Goal: Find specific page/section: Find specific page/section

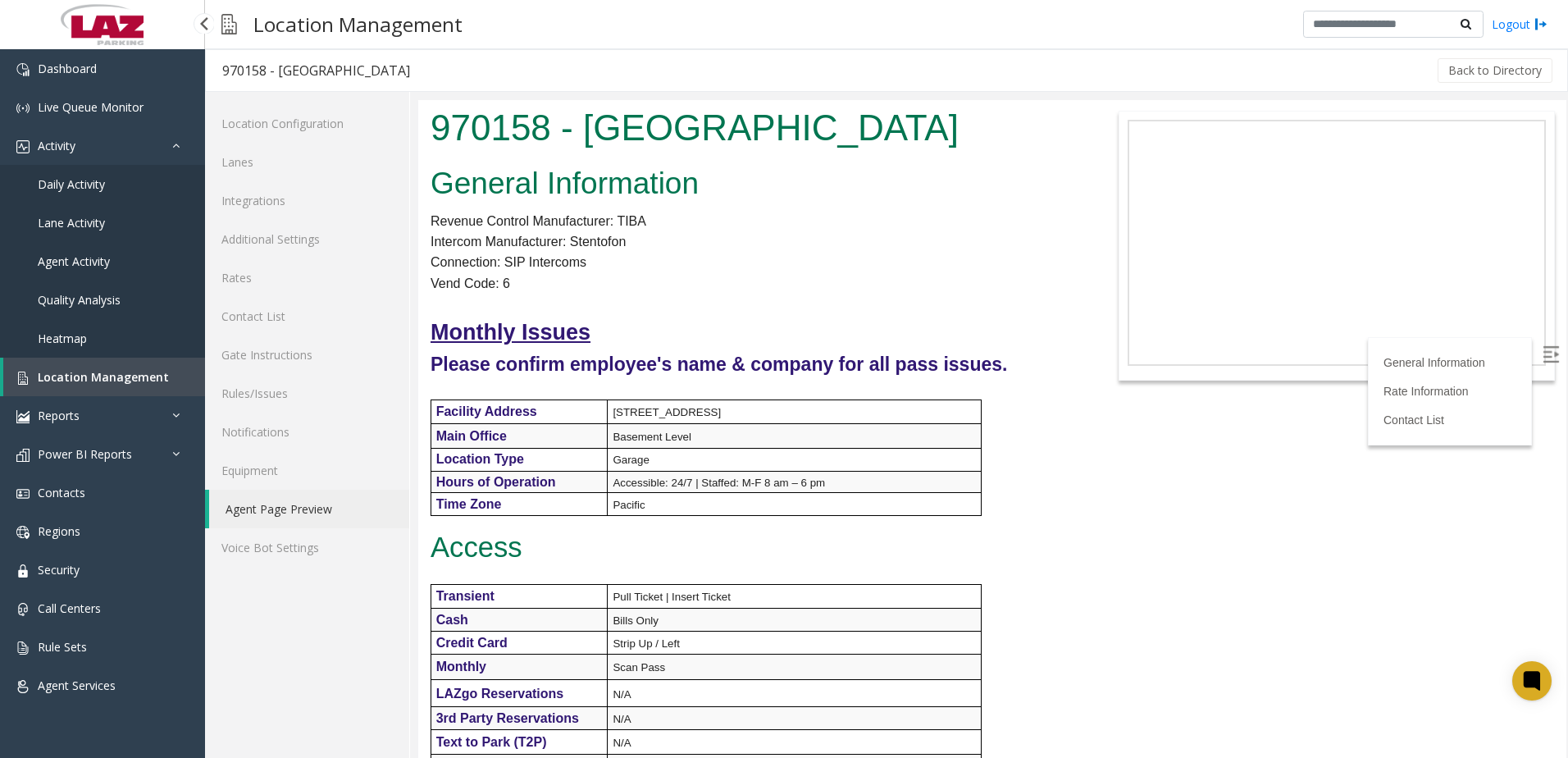
click at [96, 379] on span "Location Management" at bounding box center [103, 376] width 131 height 16
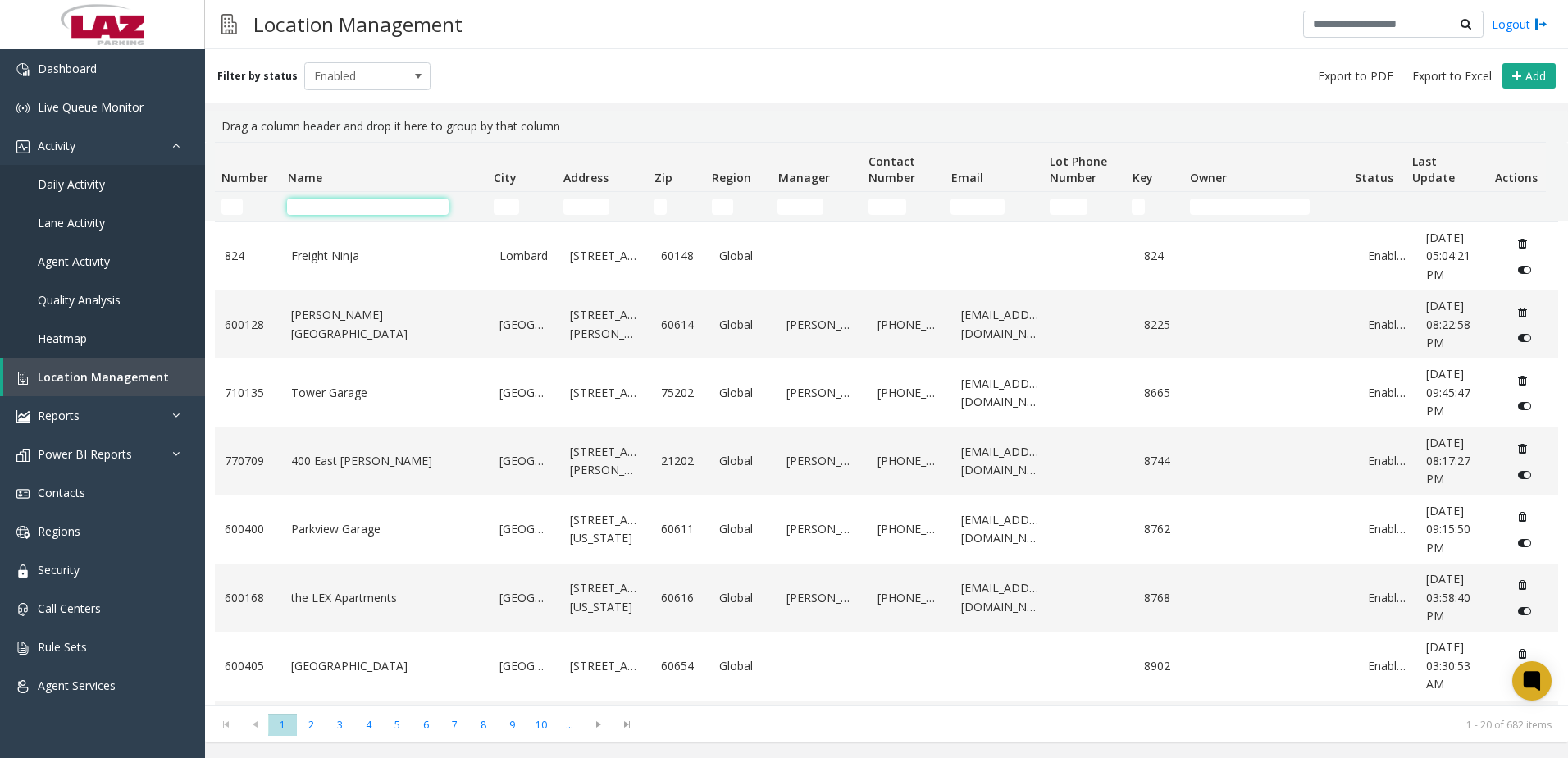
click at [304, 209] on input "Name Filter" at bounding box center [368, 207] width 161 height 16
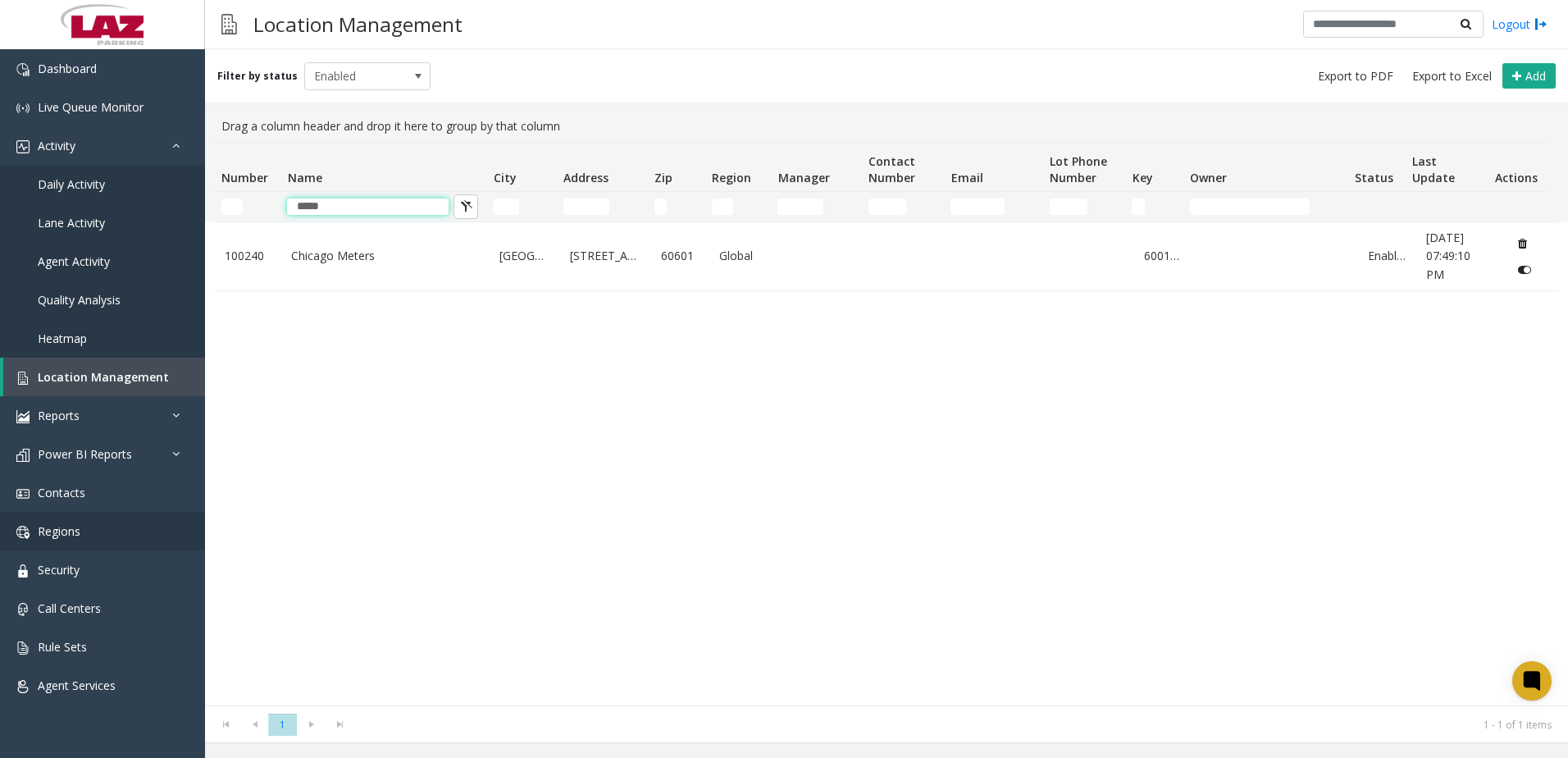
type input "*****"
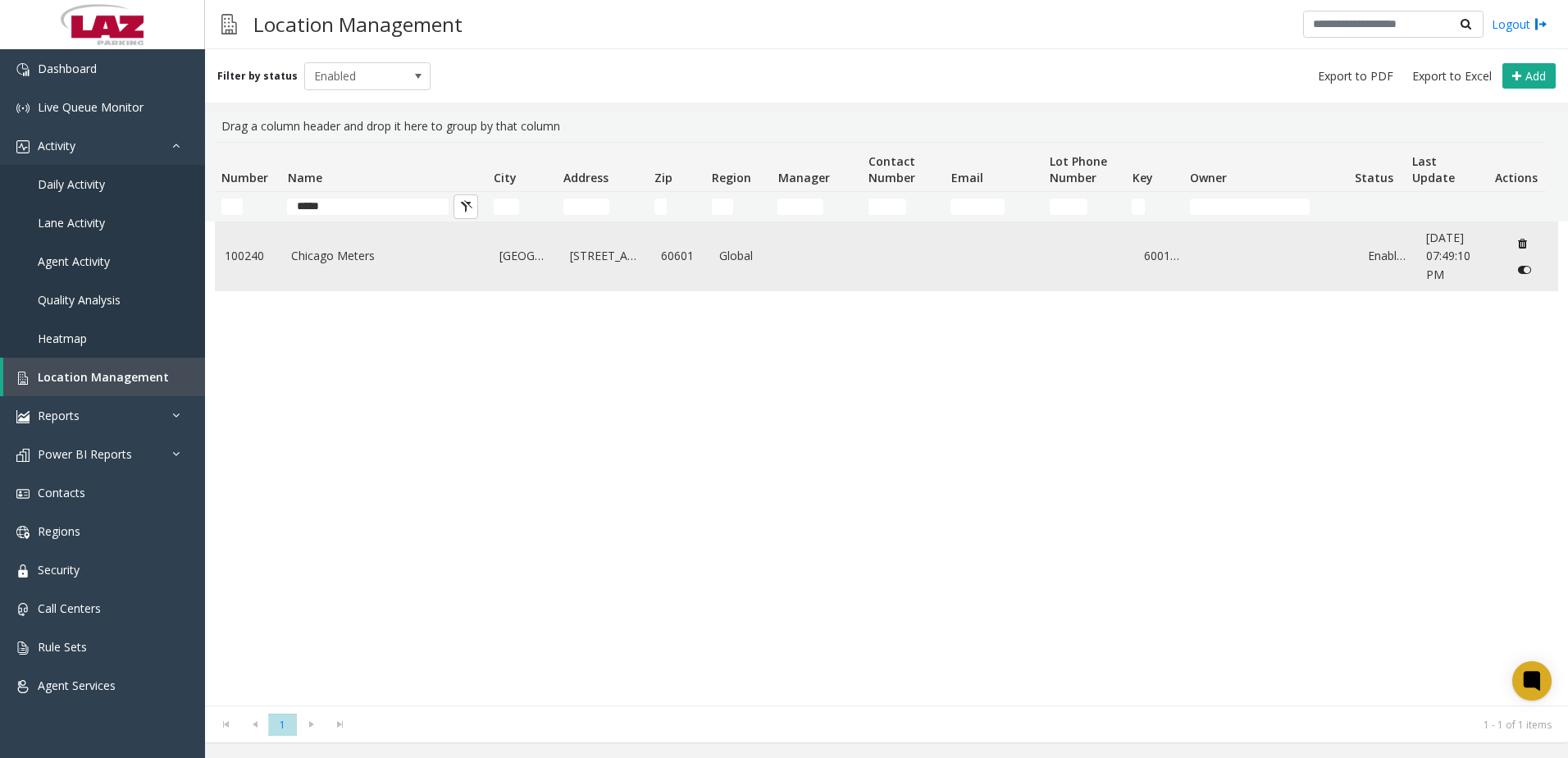
click at [327, 253] on link "Chicago Meters" at bounding box center [385, 256] width 189 height 18
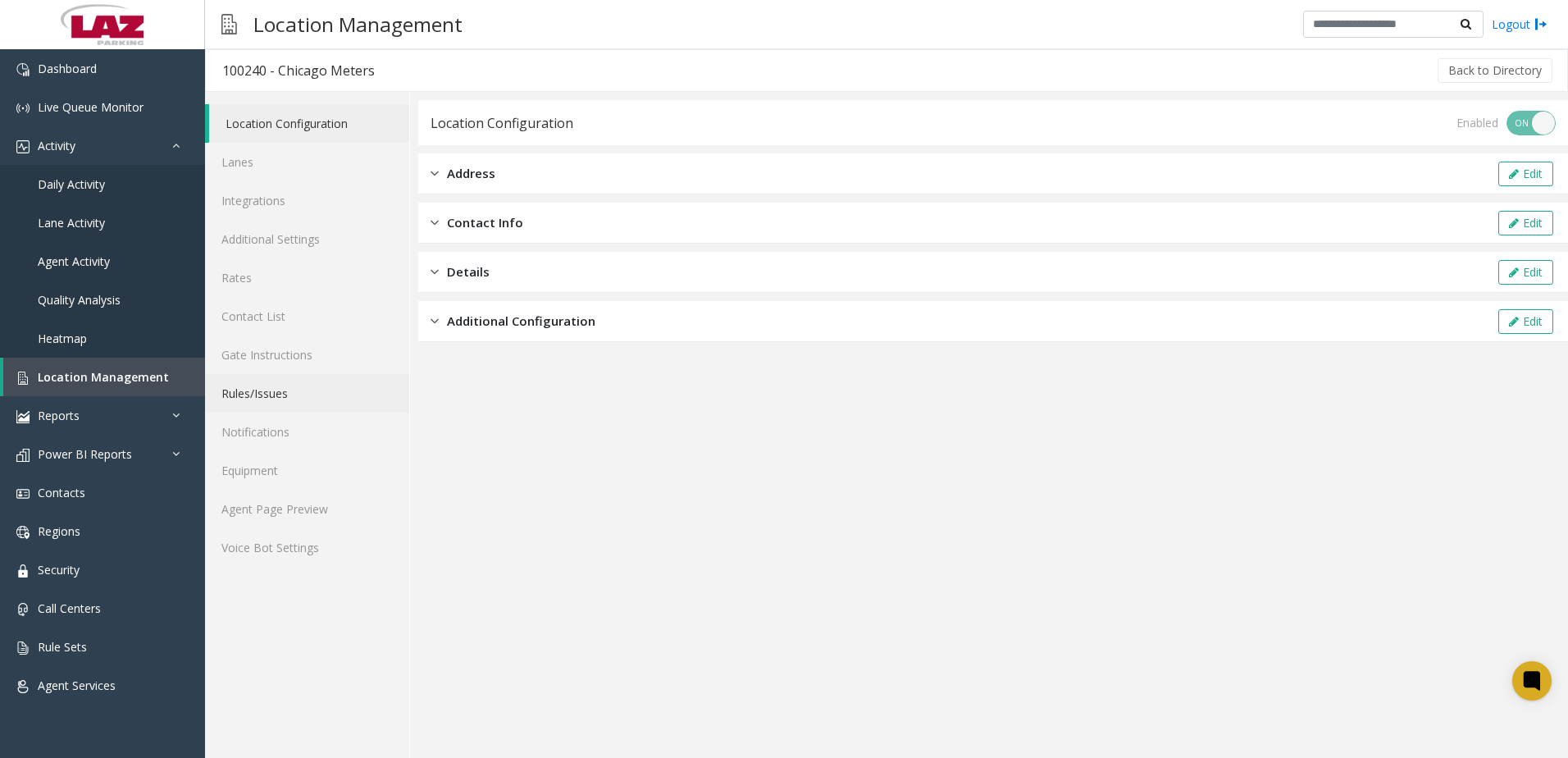
click at [271, 386] on link "Rules/Issues" at bounding box center [307, 393] width 204 height 38
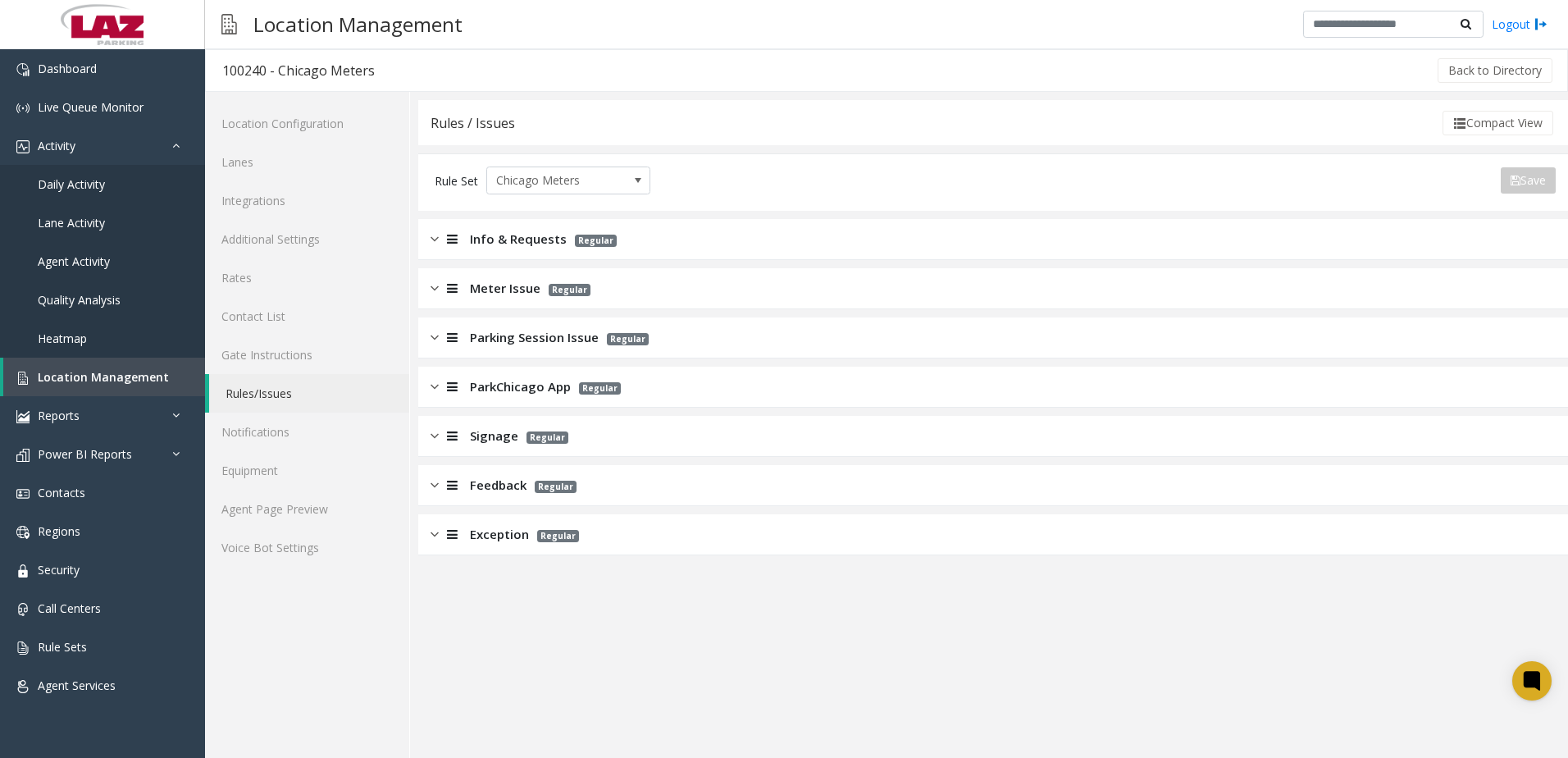
click at [488, 279] on span "Meter Issue" at bounding box center [504, 288] width 70 height 19
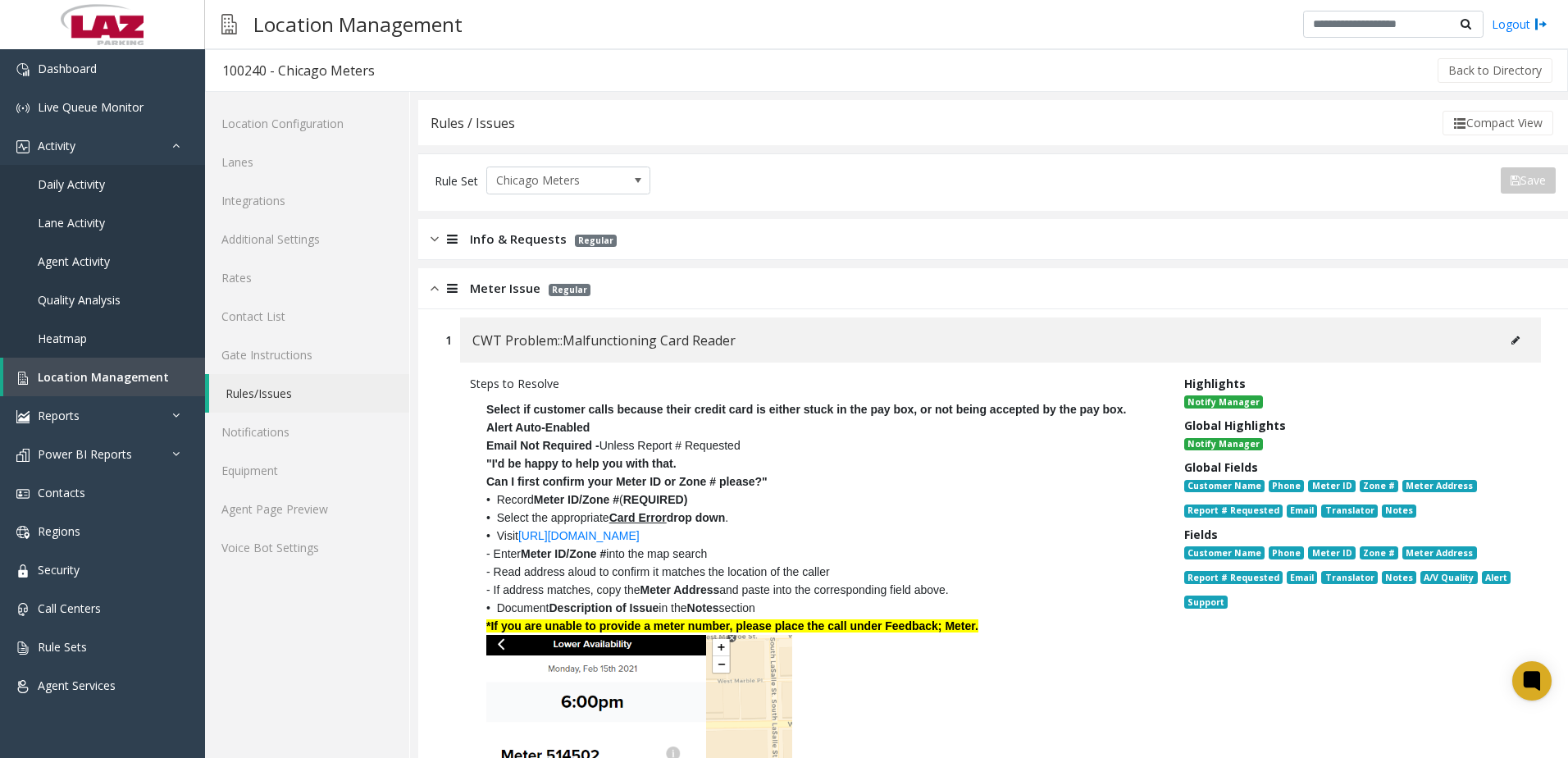
click at [488, 237] on span "Info & Requests" at bounding box center [518, 239] width 97 height 19
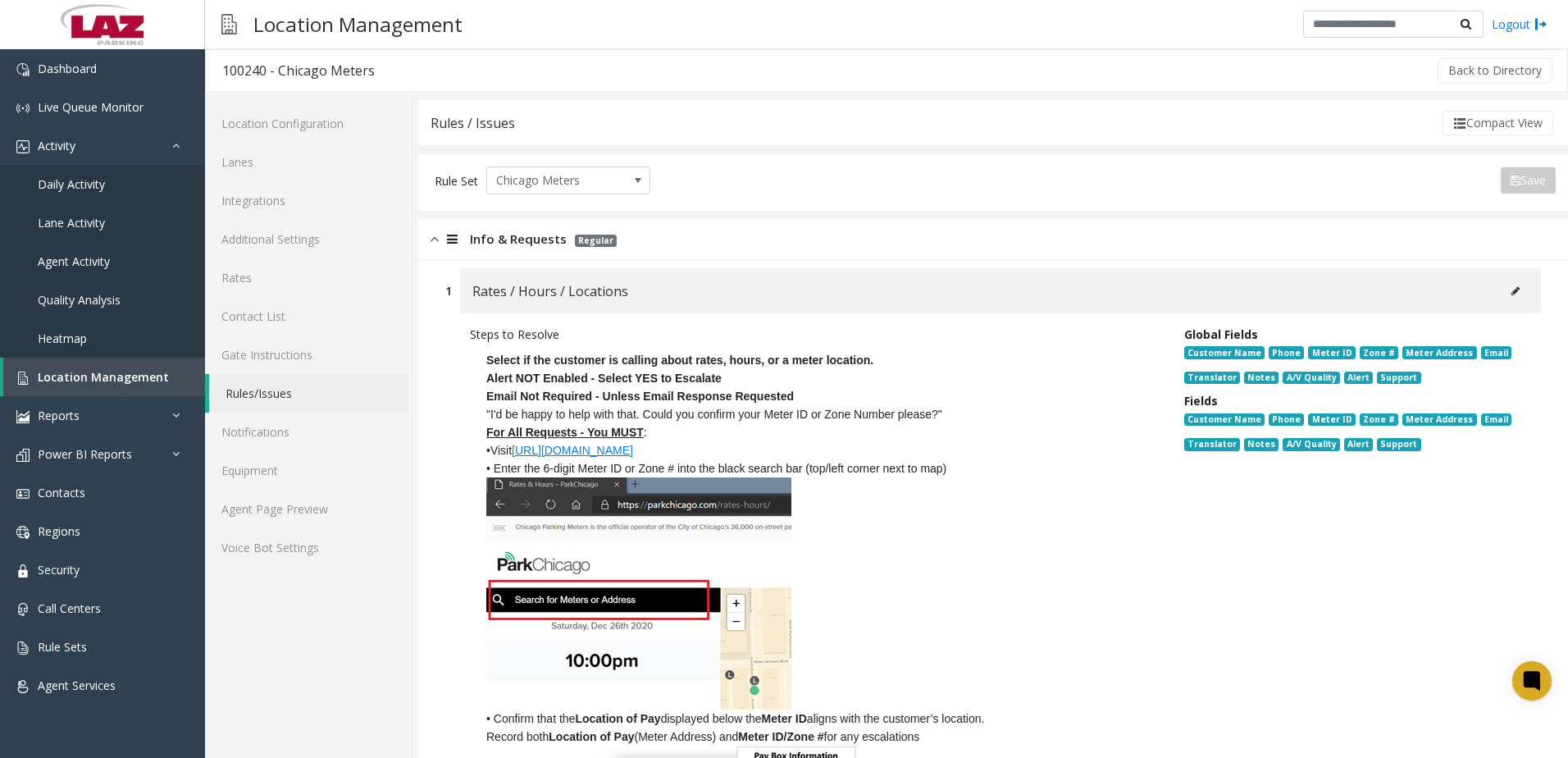
click at [488, 231] on span "Info & Requests" at bounding box center [518, 239] width 97 height 19
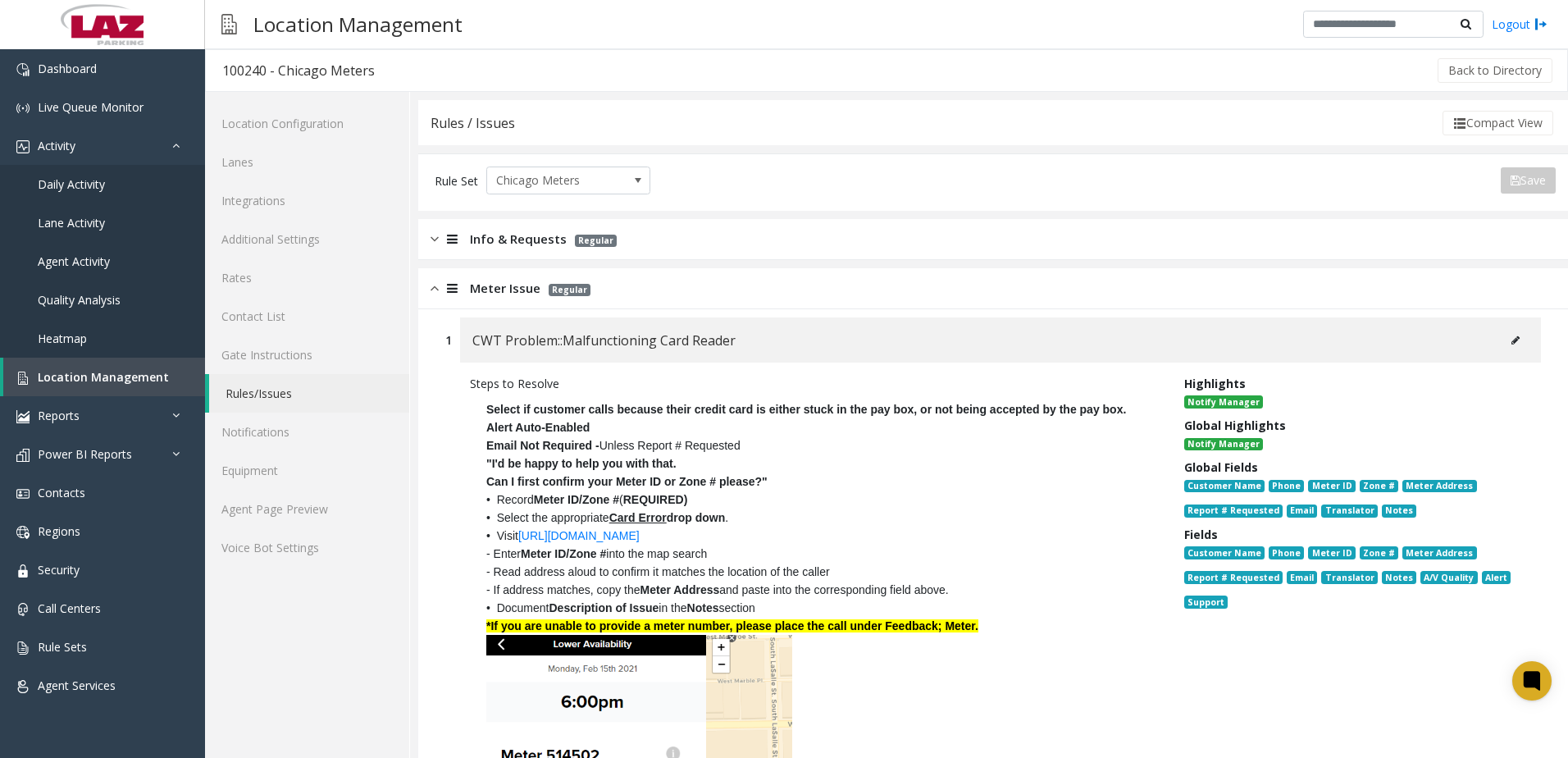
drag, startPoint x: 494, startPoint y: 287, endPoint x: 494, endPoint y: 244, distance: 43.0
click at [494, 288] on span "Meter Issue" at bounding box center [504, 288] width 70 height 19
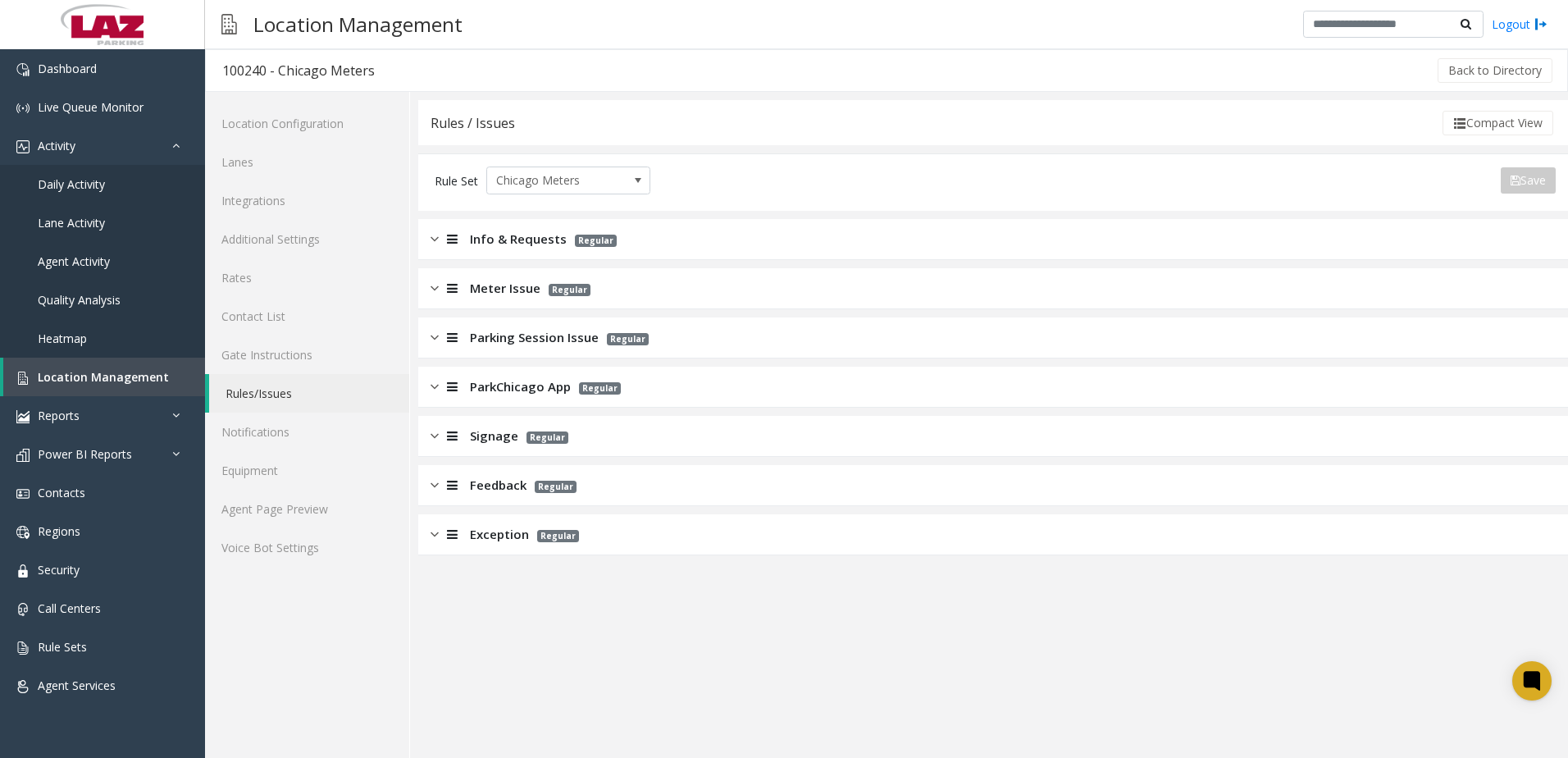
click at [495, 234] on span "Info & Requests" at bounding box center [518, 239] width 97 height 19
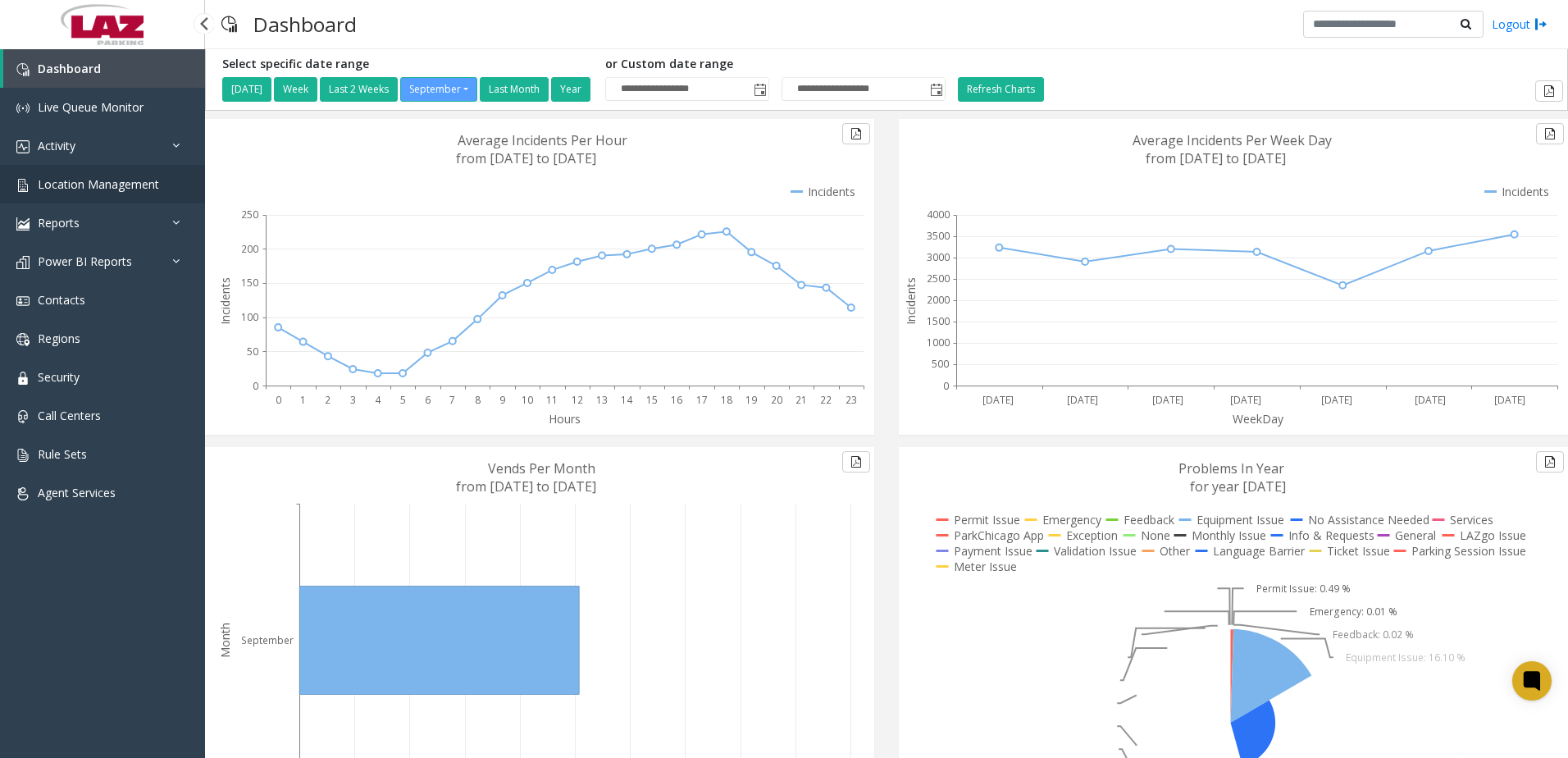
click at [61, 182] on span "Location Management" at bounding box center [98, 183] width 121 height 16
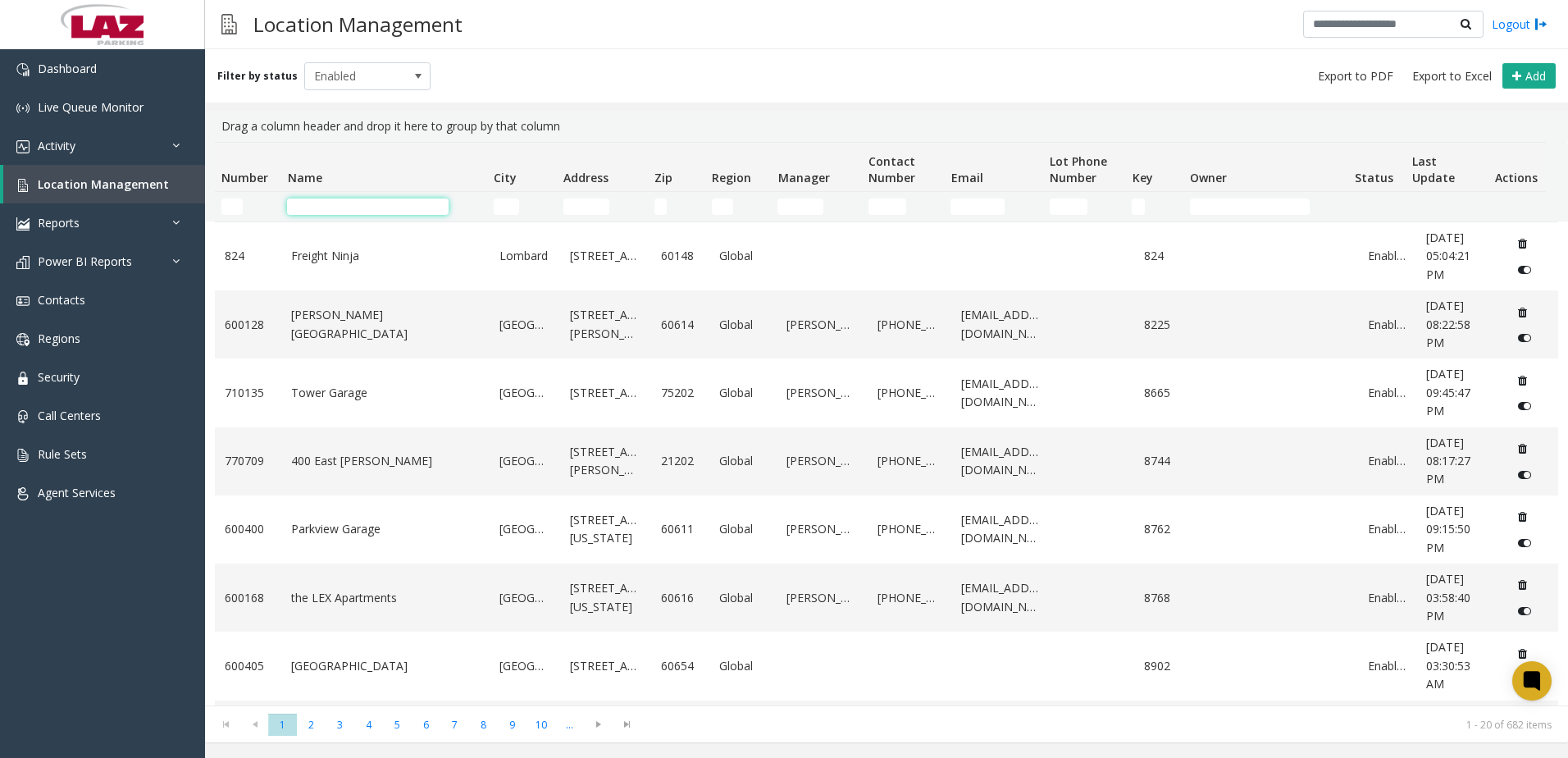
click at [310, 204] on input "Name Filter" at bounding box center [368, 207] width 161 height 16
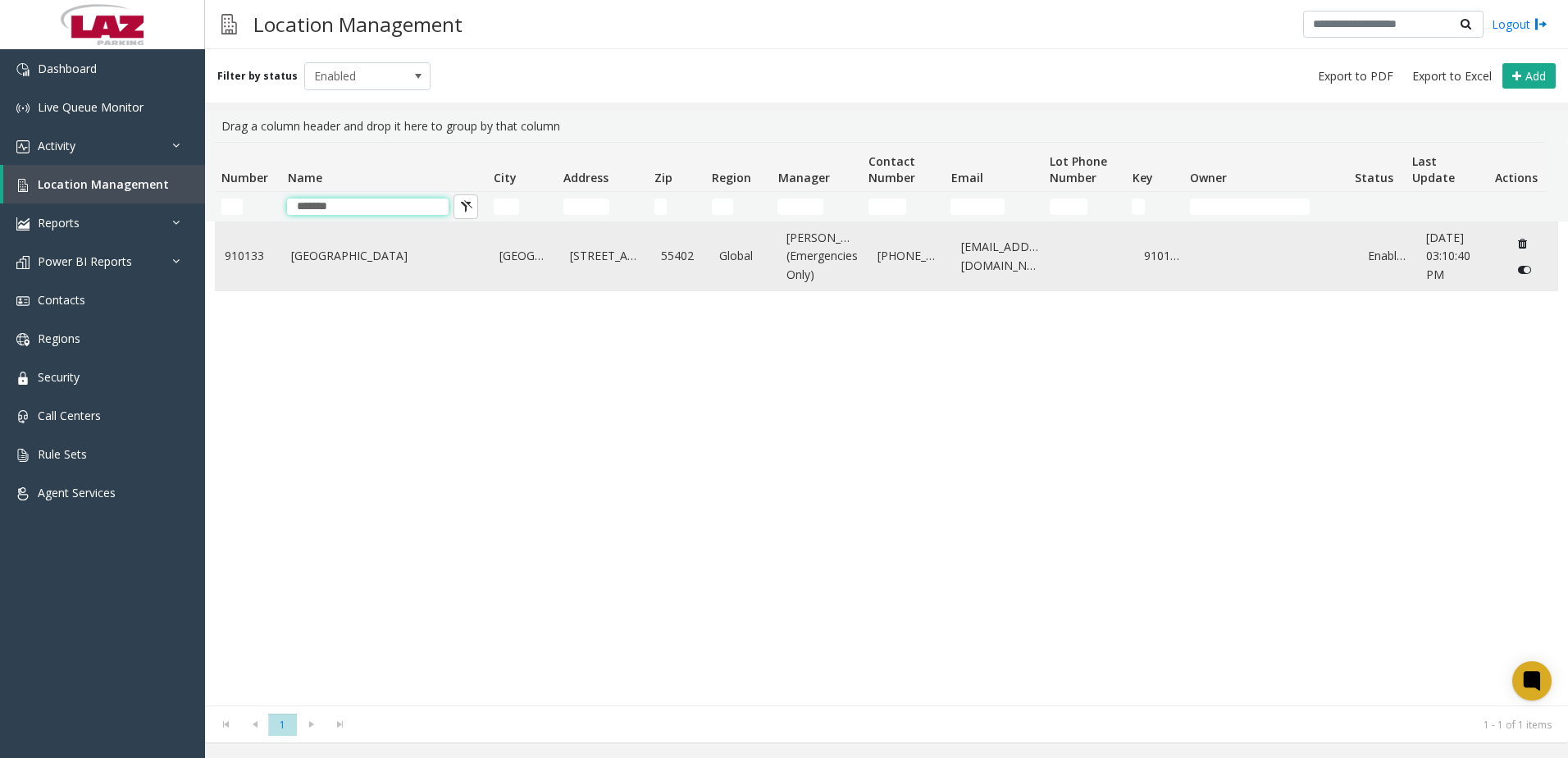
type input "*******"
click at [367, 257] on link "[GEOGRAPHIC_DATA]" at bounding box center [385, 256] width 189 height 18
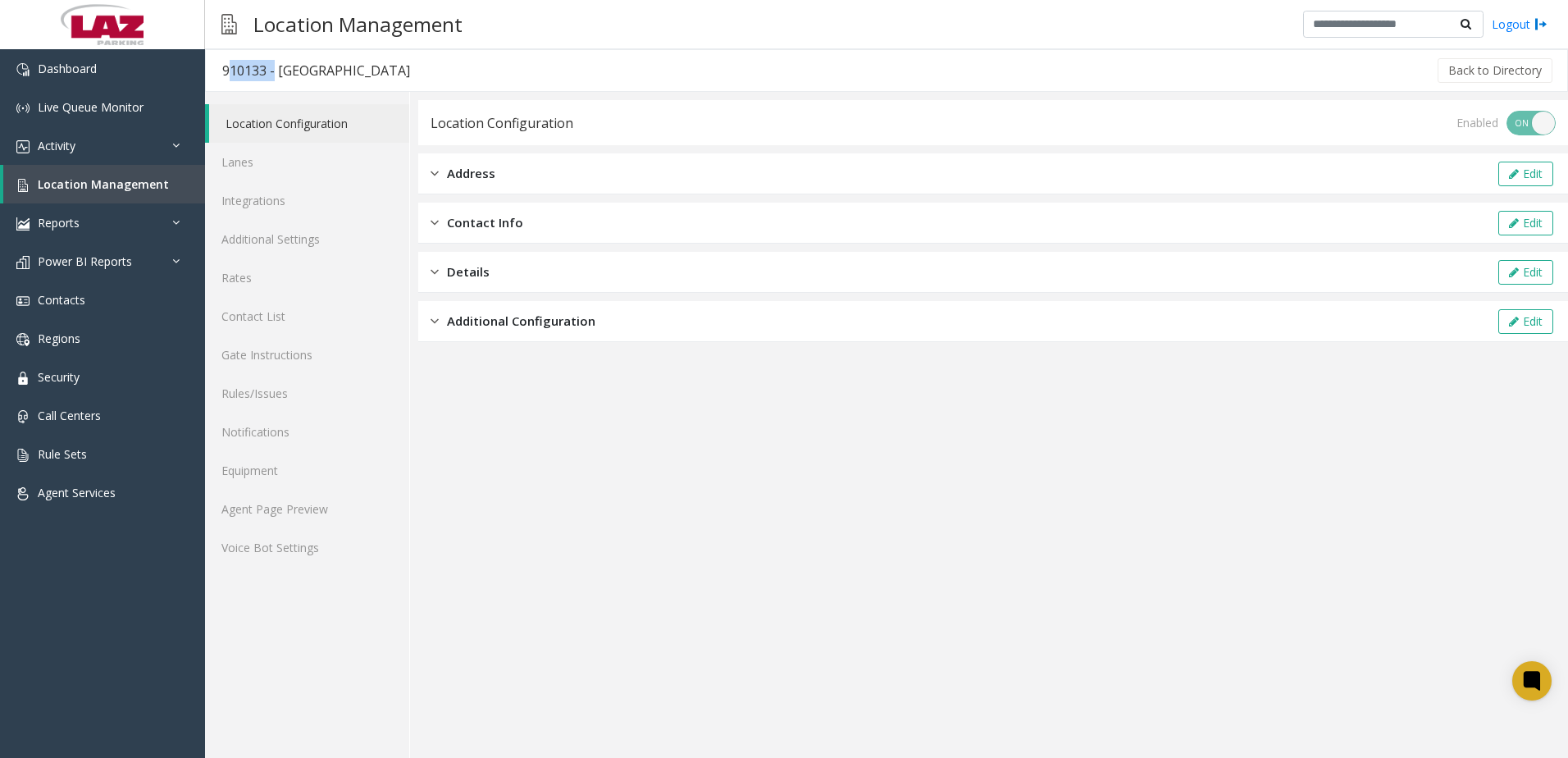
drag, startPoint x: 261, startPoint y: 76, endPoint x: 224, endPoint y: 68, distance: 37.9
click at [224, 68] on div "910133 - [GEOGRAPHIC_DATA]" at bounding box center [317, 70] width 188 height 21
